Goal: Obtain resource: Download file/media

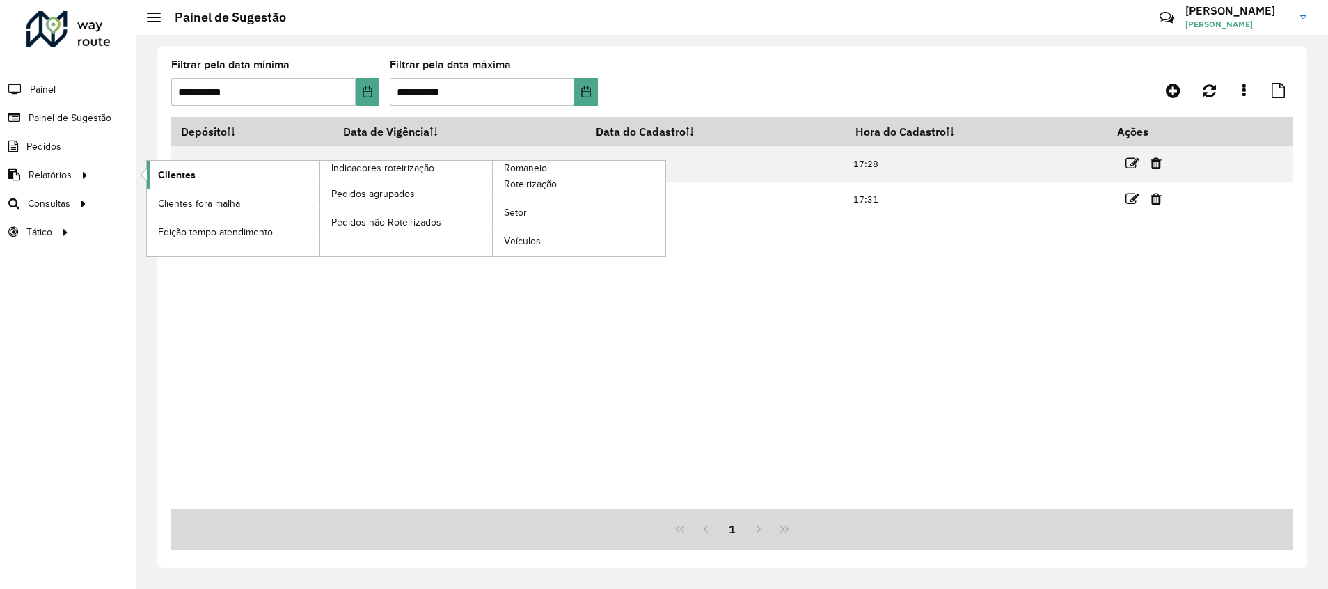
click at [170, 181] on span "Clientes" at bounding box center [177, 175] width 38 height 15
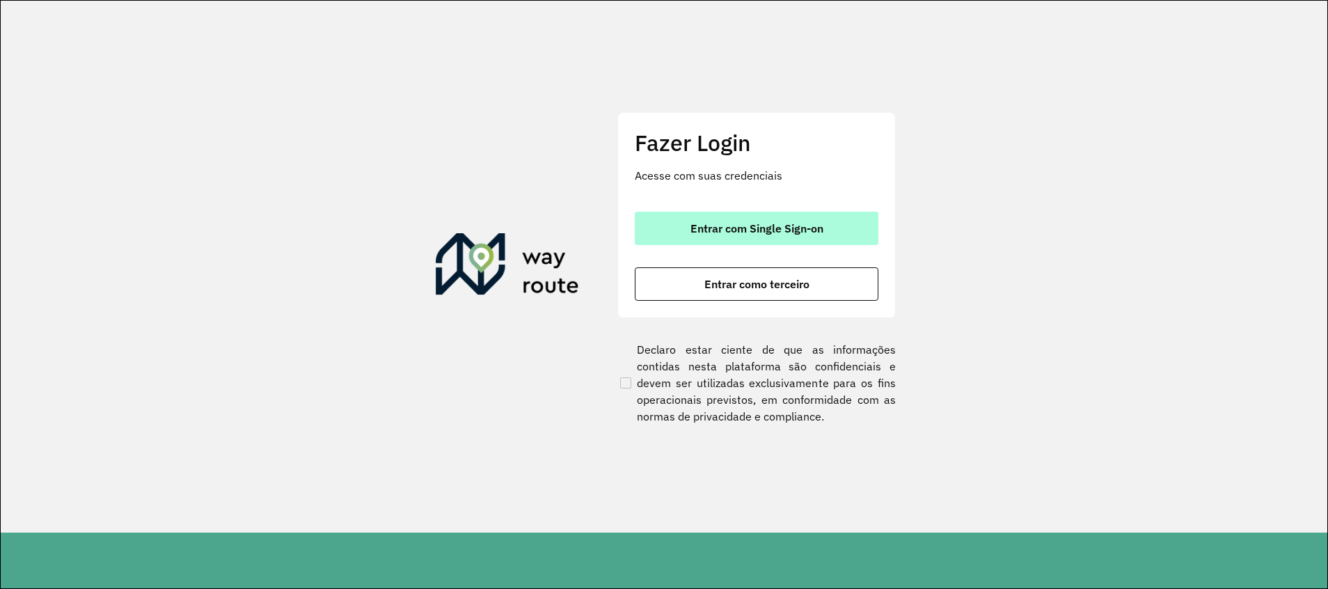
click at [713, 214] on button "Entrar com Single Sign-on" at bounding box center [757, 228] width 244 height 33
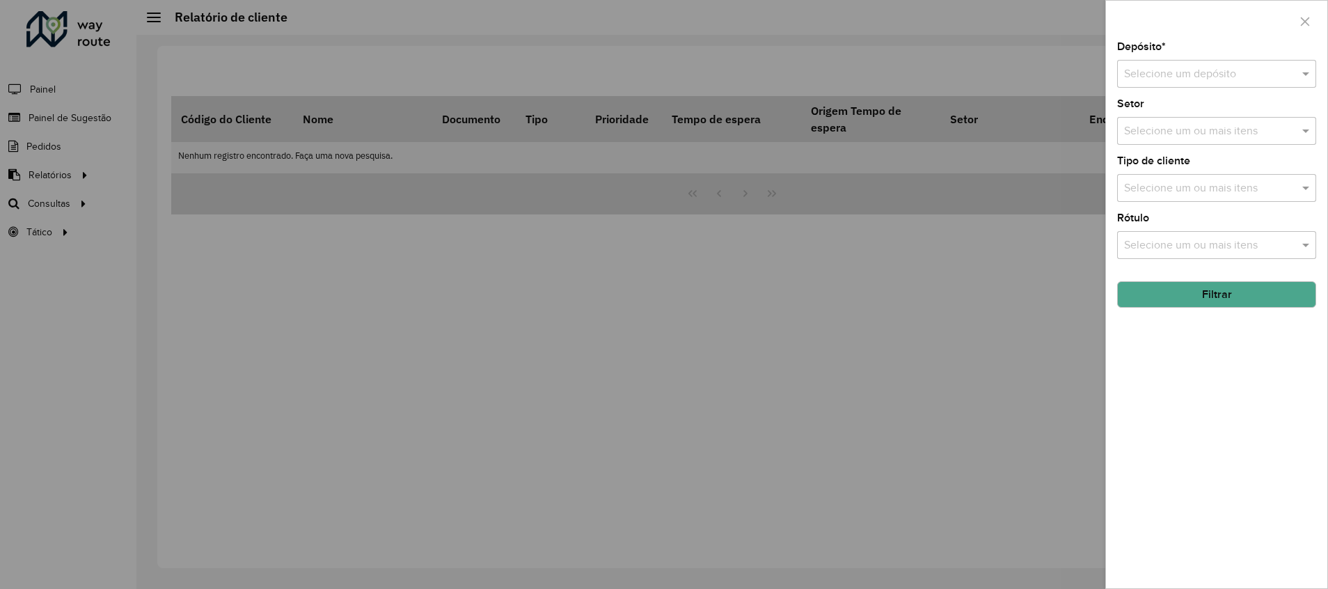
click at [1214, 65] on div "Selecione um depósito" at bounding box center [1216, 74] width 199 height 28
click at [1180, 167] on div "CDD Cabo" at bounding box center [1217, 162] width 198 height 24
click at [1208, 301] on button "Filtrar" at bounding box center [1216, 294] width 199 height 26
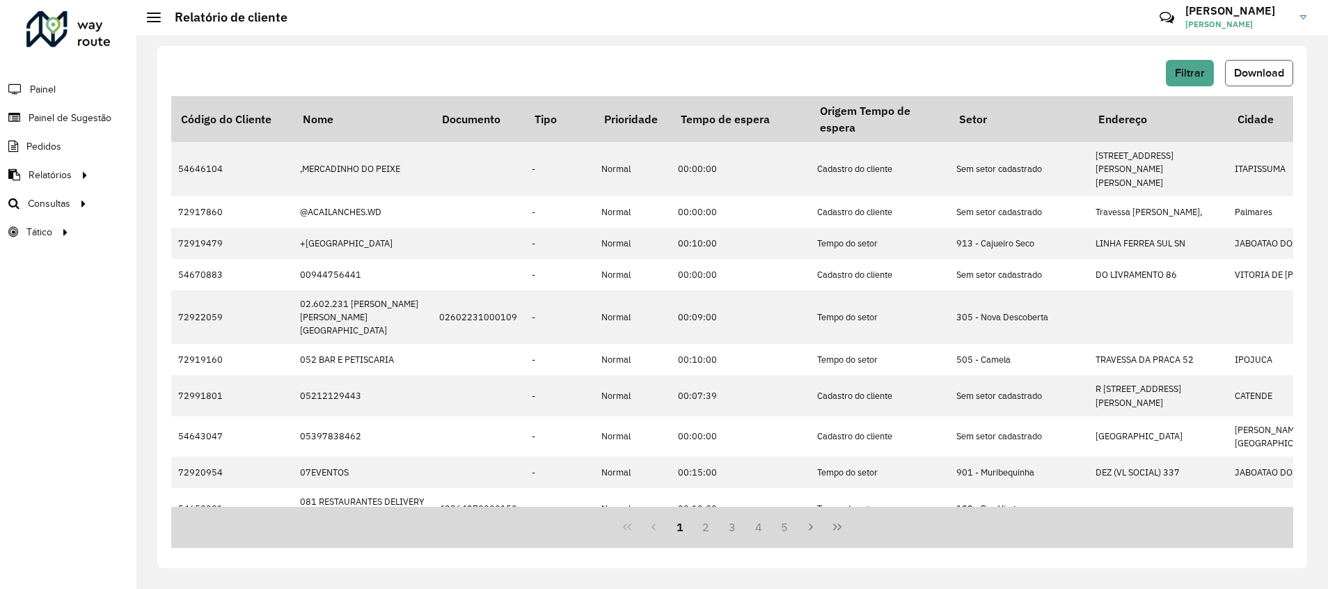
click at [1256, 80] on button "Download" at bounding box center [1259, 73] width 68 height 26
